Goal: Task Accomplishment & Management: Complete application form

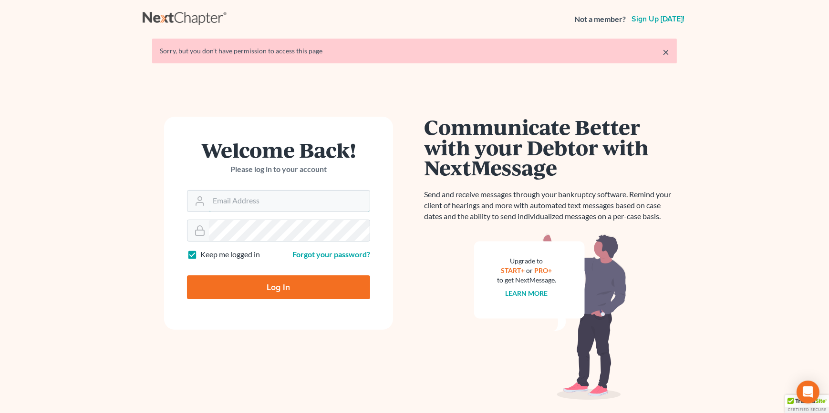
type input "dfuchs@fuchslawoffice.com"
click at [229, 285] on input "Log In" at bounding box center [278, 288] width 183 height 24
type input "Thinking..."
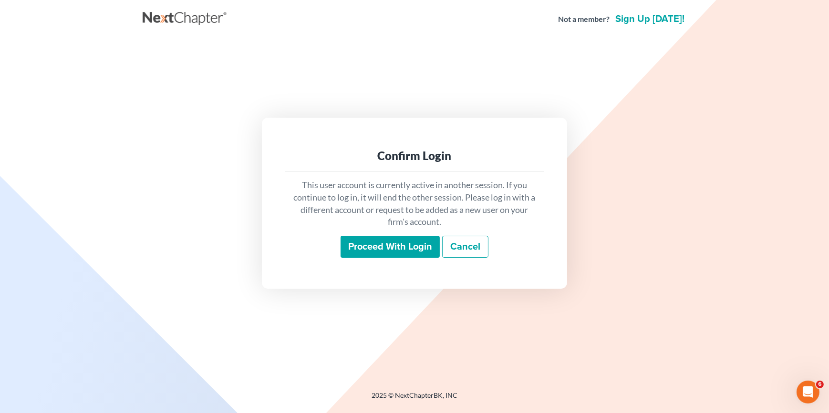
click at [374, 246] on input "Proceed with login" at bounding box center [389, 247] width 99 height 22
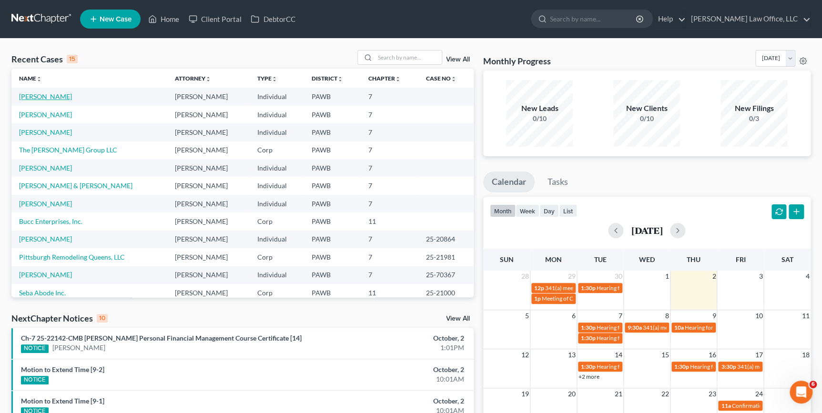
click at [29, 95] on link "[PERSON_NAME]" at bounding box center [45, 96] width 53 height 8
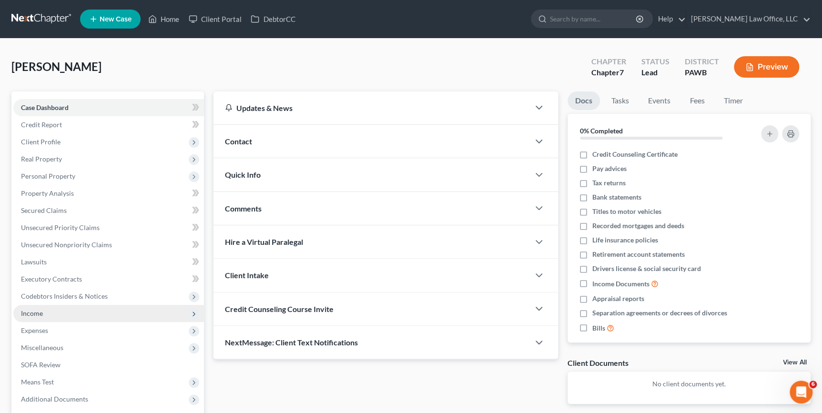
click at [52, 312] on span "Income" at bounding box center [108, 313] width 191 height 17
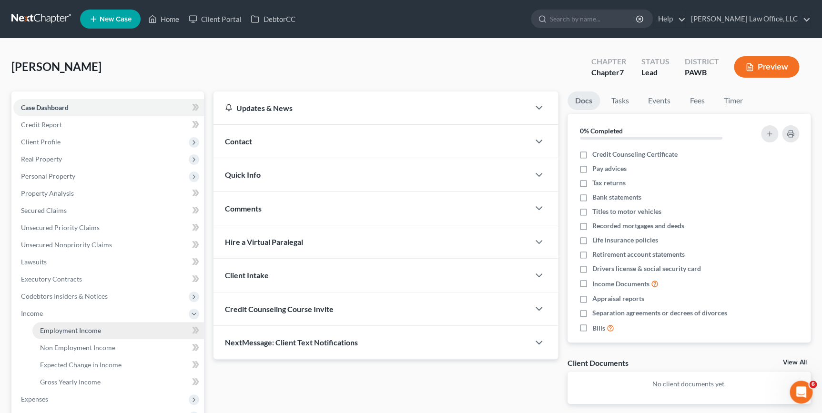
click at [59, 333] on span "Employment Income" at bounding box center [70, 331] width 61 height 8
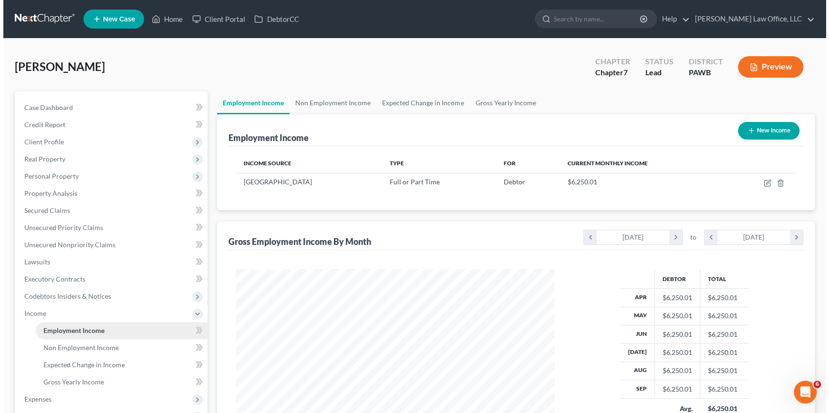
scroll to position [171, 337]
click at [774, 133] on button "New Income" at bounding box center [764, 131] width 61 height 18
select select "0"
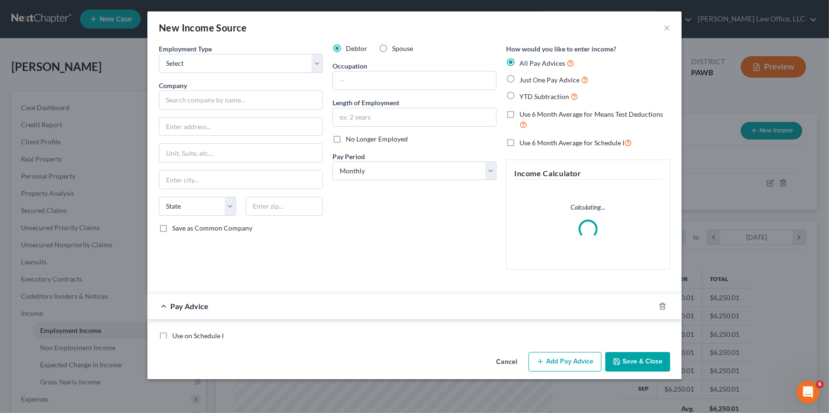
scroll to position [171, 339]
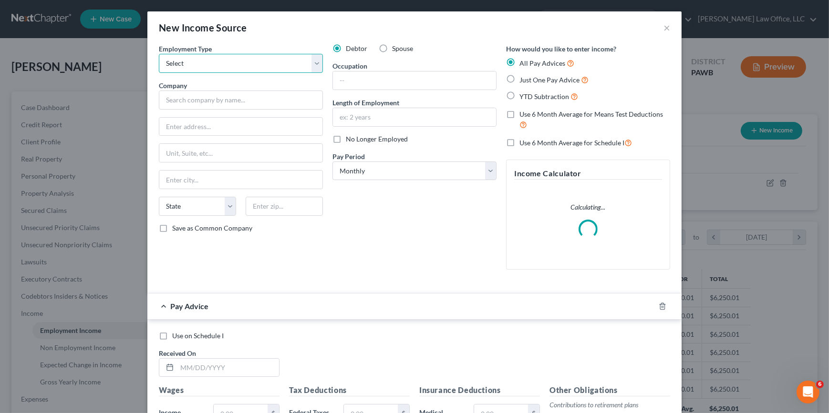
click at [186, 68] on select "Select Full or [DEMOGRAPHIC_DATA] Employment Self Employment" at bounding box center [241, 63] width 164 height 19
select select "0"
click at [159, 54] on select "Select Full or [DEMOGRAPHIC_DATA] Employment Self Employment" at bounding box center [241, 63] width 164 height 19
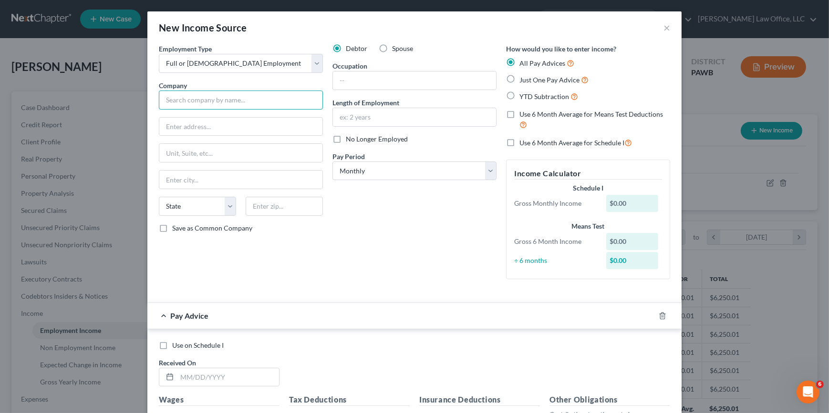
click at [193, 99] on input "text" at bounding box center [241, 100] width 164 height 19
type input "Giant Eagle"
type input "700 Cranberry [PERSON_NAME] rive"
type input "16066"
type input "Cranberry Twp"
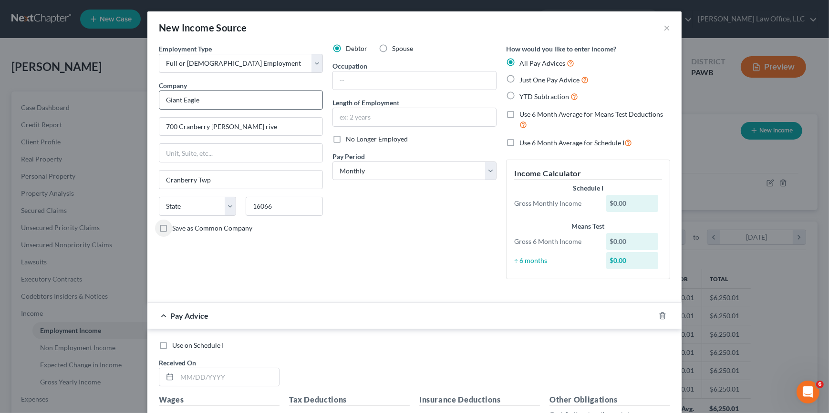
select select "39"
click at [409, 172] on select "Select Monthly Twice Monthly Every Other Week Weekly" at bounding box center [414, 171] width 164 height 19
select select "3"
click at [332, 162] on select "Select Monthly Twice Monthly Every Other Week Weekly" at bounding box center [414, 171] width 164 height 19
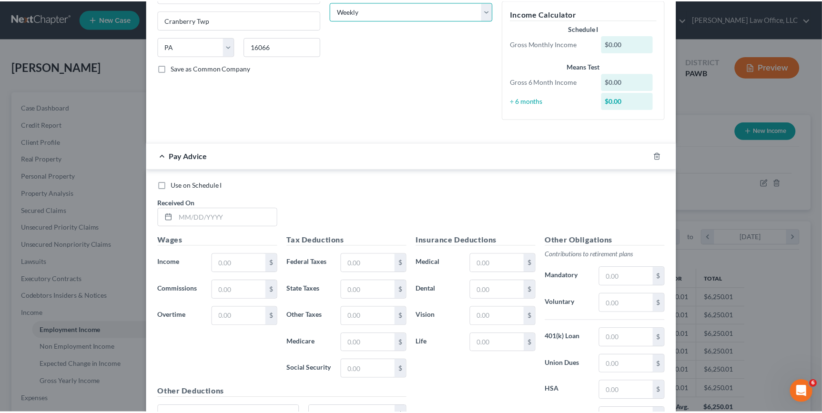
scroll to position [253, 0]
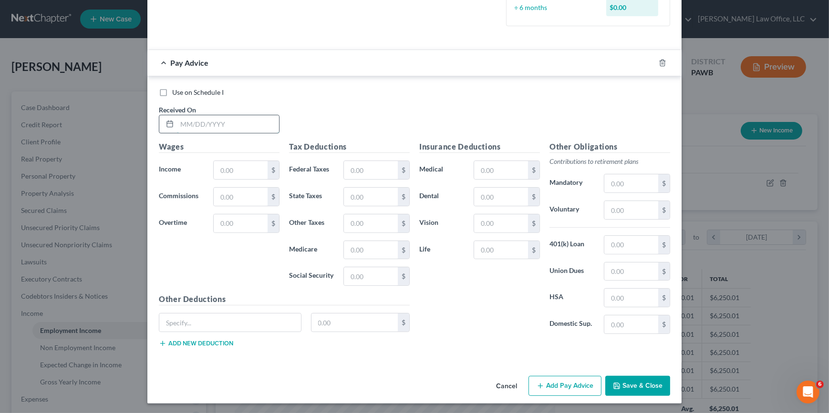
click at [179, 120] on input "text" at bounding box center [228, 124] width 102 height 18
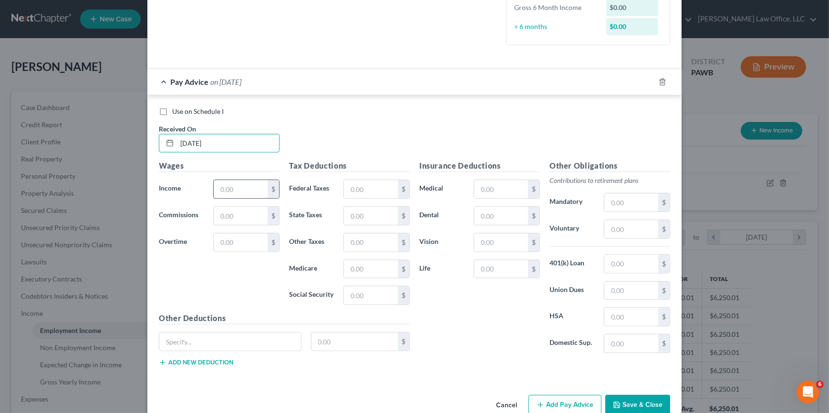
type input "[DATE]"
click at [217, 192] on input "text" at bounding box center [241, 189] width 54 height 18
click at [231, 193] on input "text" at bounding box center [241, 189] width 54 height 18
type input "330.06"
click at [625, 292] on input "text" at bounding box center [631, 291] width 54 height 18
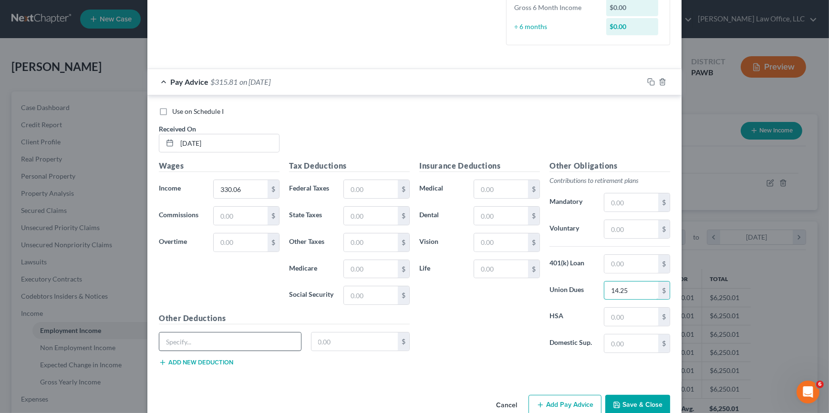
type input "14.25"
click at [277, 343] on input "text" at bounding box center [230, 342] width 142 height 18
type input "Political Action Constribution"
type input "15"
click at [326, 347] on input "15" at bounding box center [354, 342] width 87 height 18
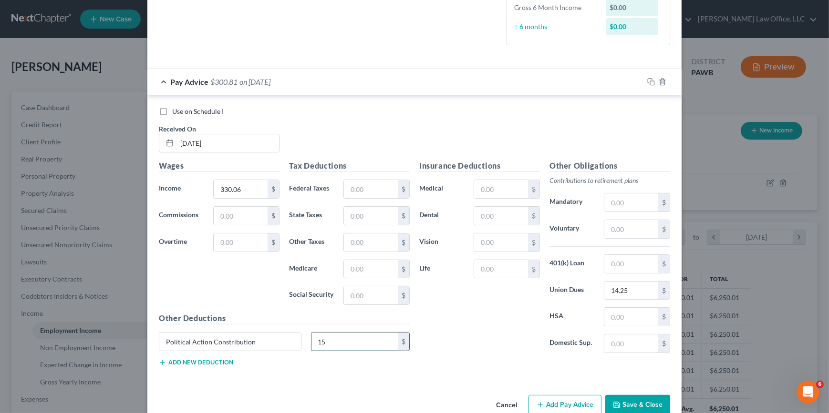
click at [327, 344] on input "15" at bounding box center [354, 342] width 87 height 18
type input "1"
click at [488, 389] on div "Employment Type * Select Full or [DEMOGRAPHIC_DATA] Employment Self Employment …" at bounding box center [414, 91] width 534 height 601
click at [358, 187] on input "text" at bounding box center [371, 189] width 54 height 18
drag, startPoint x: 504, startPoint y: 356, endPoint x: 484, endPoint y: 348, distance: 21.6
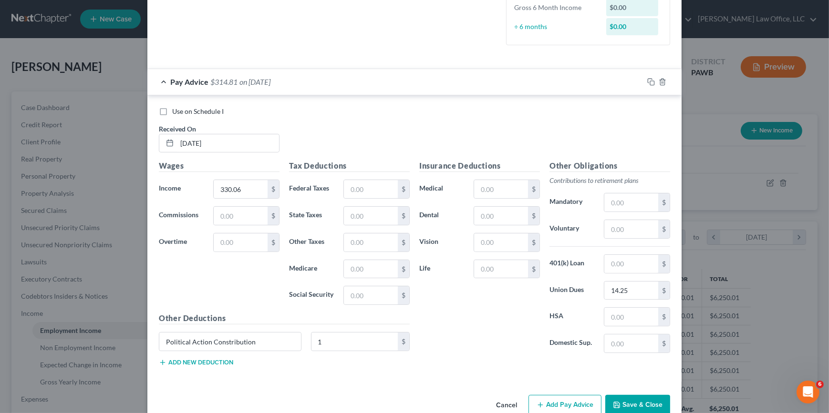
click at [502, 356] on div "Insurance Deductions Medical $ Dental $ Vision $ Life $" at bounding box center [479, 260] width 130 height 201
click at [359, 184] on input "text" at bounding box center [371, 189] width 54 height 18
type input "20.47"
click at [372, 210] on input "text" at bounding box center [371, 216] width 54 height 18
type input "11"
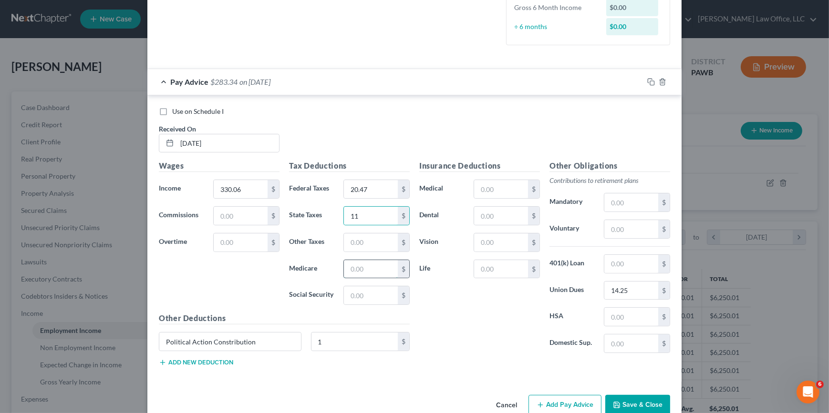
click at [355, 271] on input "text" at bounding box center [371, 269] width 54 height 18
type input "4.79"
click at [352, 243] on input "text" at bounding box center [371, 243] width 54 height 18
type input "4.30"
click at [620, 400] on button "Save & Close" at bounding box center [637, 405] width 65 height 20
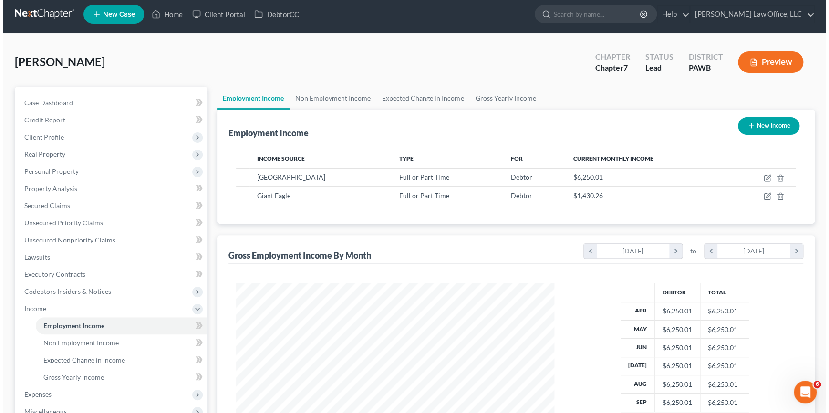
scroll to position [0, 0]
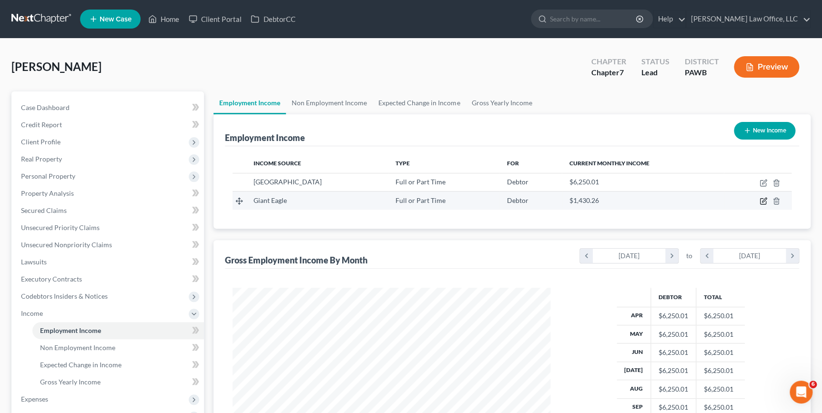
click at [763, 200] on icon "button" at bounding box center [764, 200] width 4 height 4
select select "0"
select select "39"
select select "3"
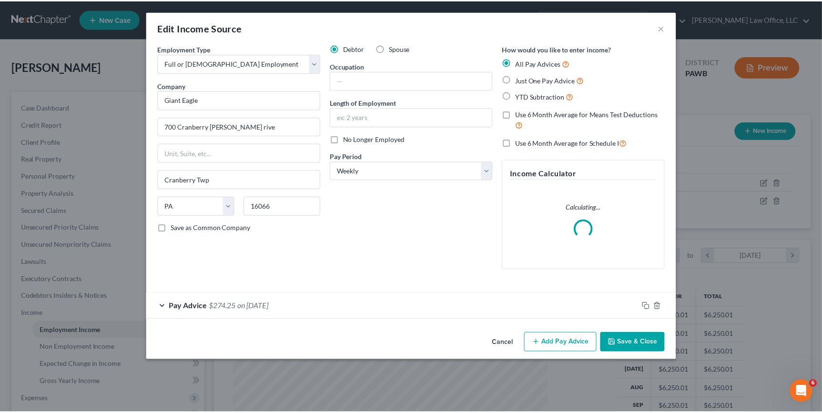
scroll to position [171, 339]
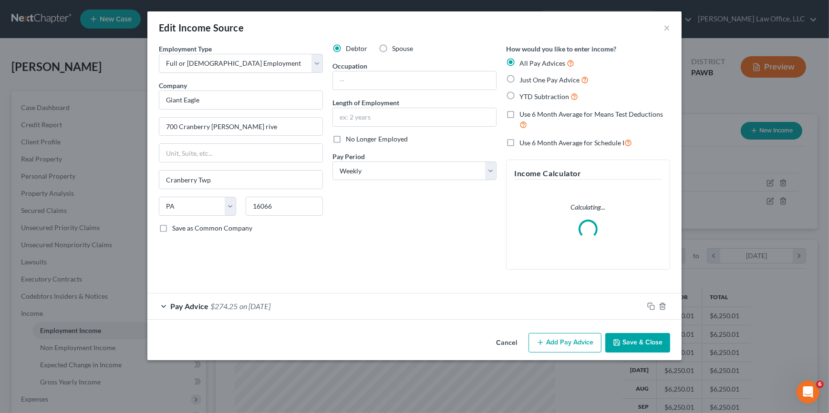
click at [519, 79] on label "Just One Pay Advice" at bounding box center [553, 79] width 69 height 11
click at [523, 79] on input "Just One Pay Advice" at bounding box center [526, 77] width 6 height 6
radio input "true"
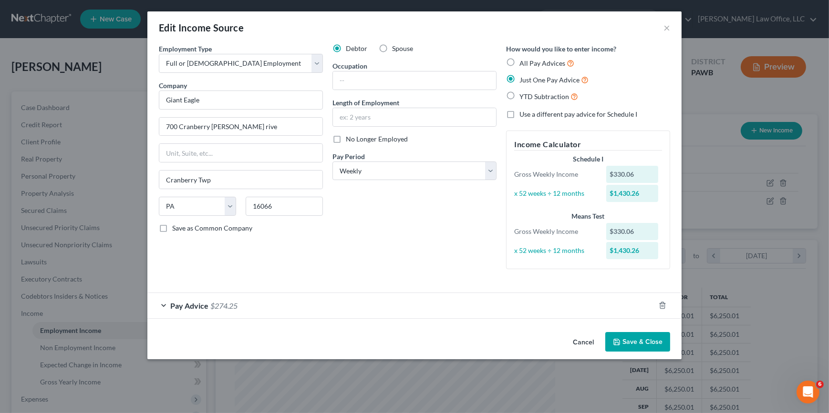
click at [650, 348] on button "Save & Close" at bounding box center [637, 342] width 65 height 20
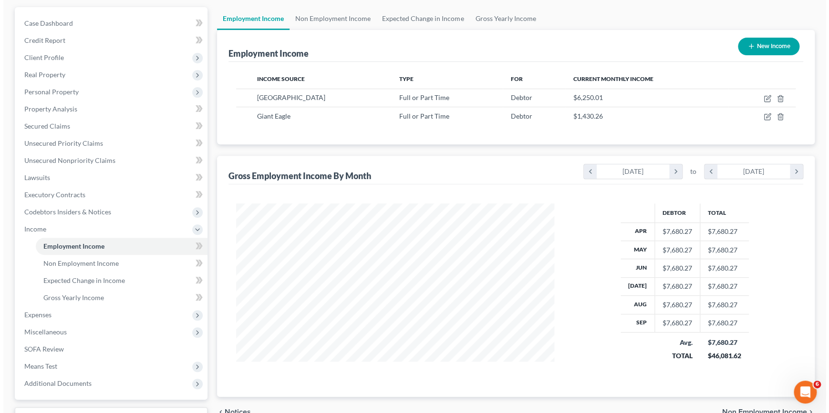
scroll to position [0, 0]
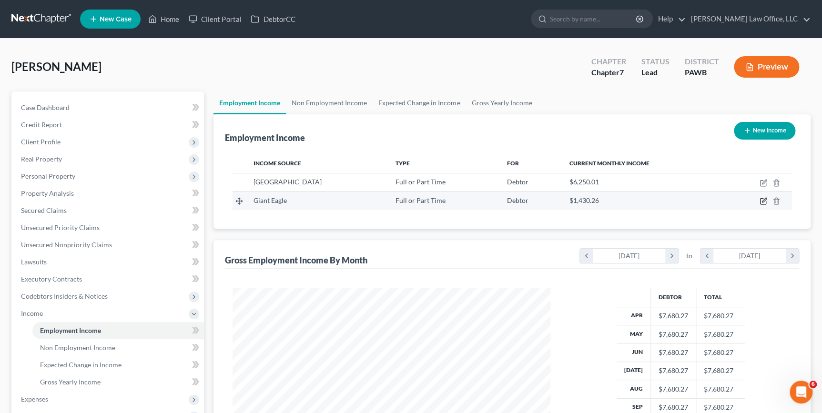
click at [766, 202] on icon "button" at bounding box center [764, 201] width 8 height 8
select select "0"
select select "39"
select select "3"
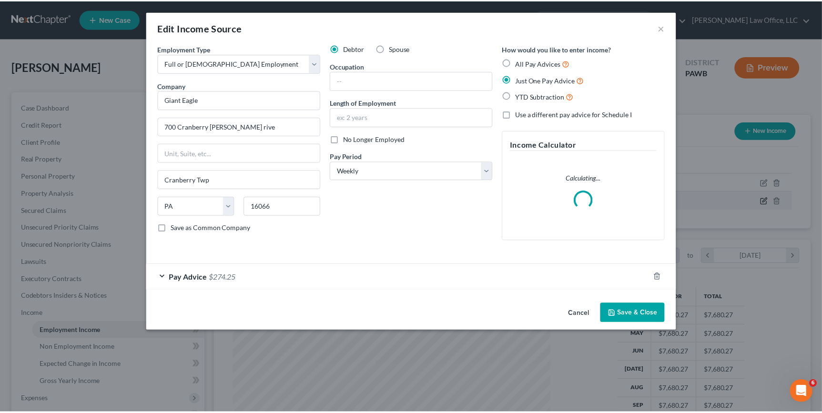
scroll to position [171, 339]
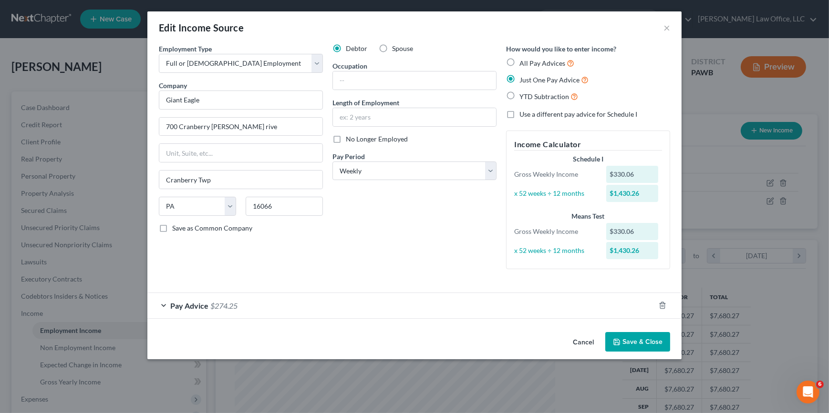
click at [392, 48] on label "Spouse" at bounding box center [402, 49] width 21 height 10
click at [396, 48] on input "Spouse" at bounding box center [399, 47] width 6 height 6
radio input "true"
click at [631, 347] on button "Save & Close" at bounding box center [637, 342] width 65 height 20
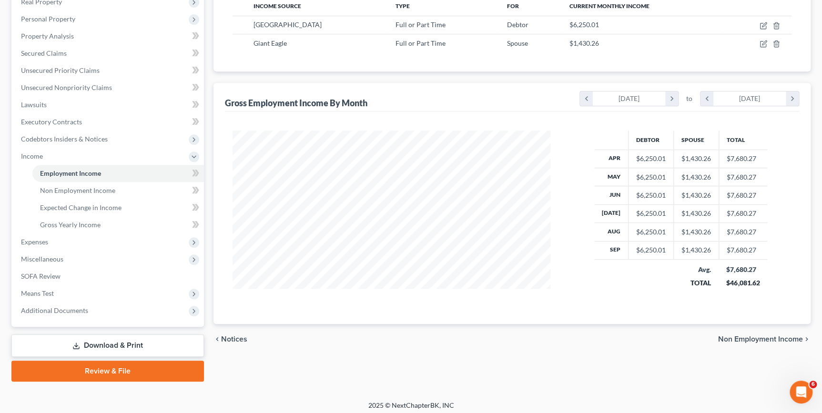
scroll to position [161, 0]
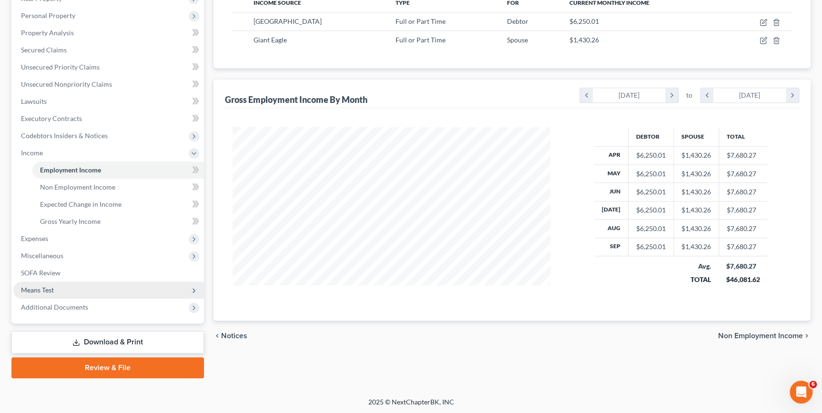
click at [50, 288] on span "Means Test" at bounding box center [37, 290] width 33 height 8
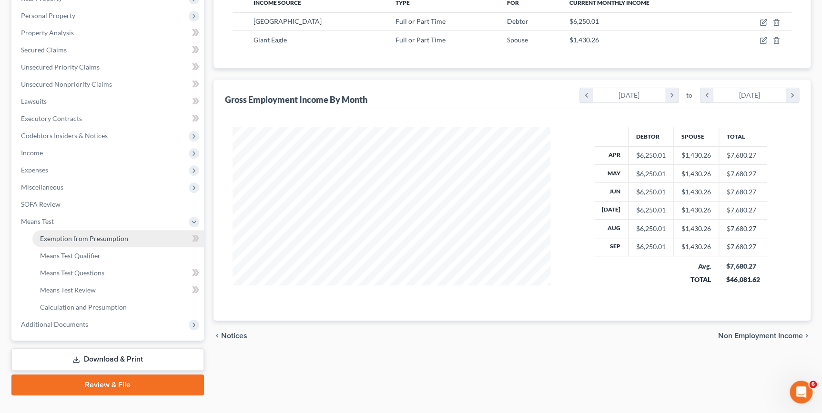
click at [71, 239] on span "Exemption from Presumption" at bounding box center [84, 239] width 88 height 8
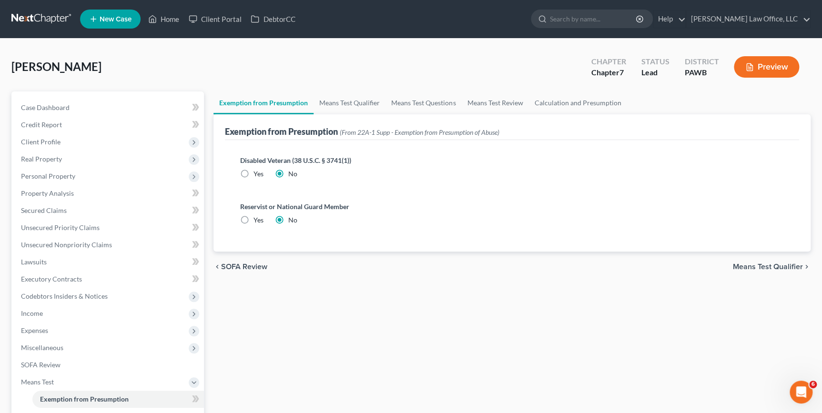
click at [773, 266] on span "Means Test Qualifier" at bounding box center [768, 267] width 70 height 8
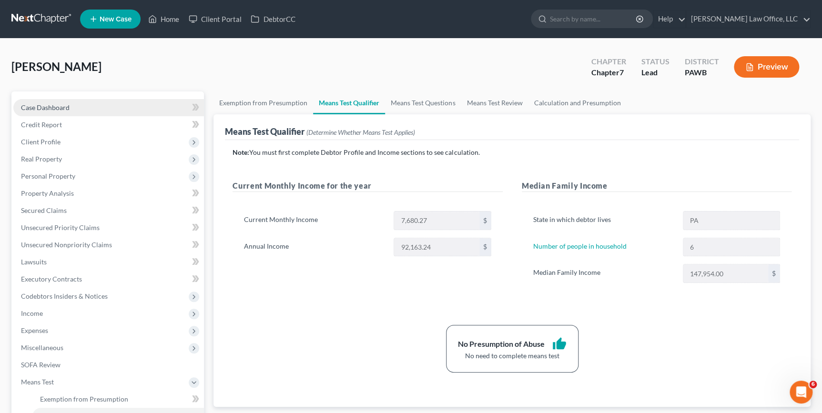
click at [36, 109] on span "Case Dashboard" at bounding box center [45, 107] width 49 height 8
